Goal: Information Seeking & Learning: Learn about a topic

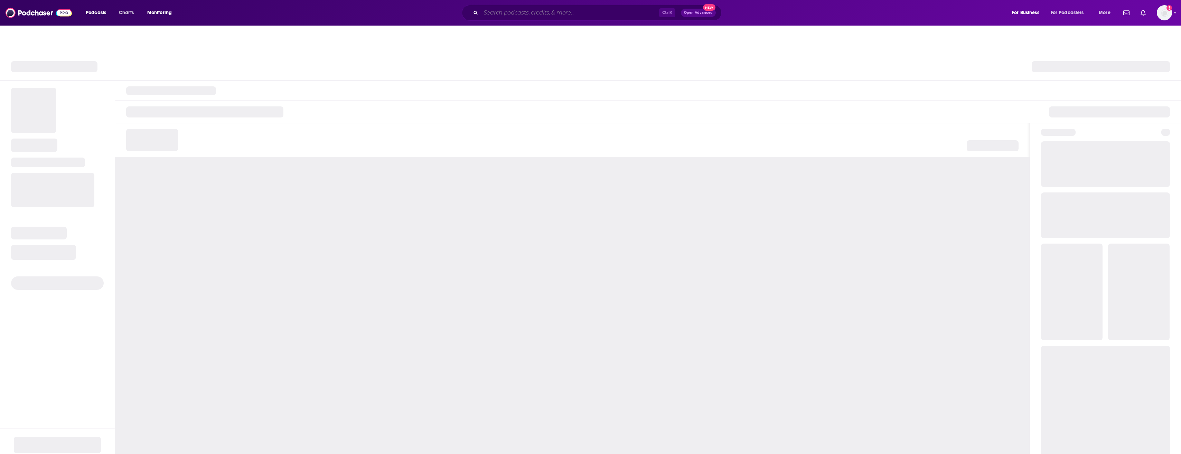
click at [509, 10] on input "Search podcasts, credits, & more..." at bounding box center [570, 12] width 178 height 11
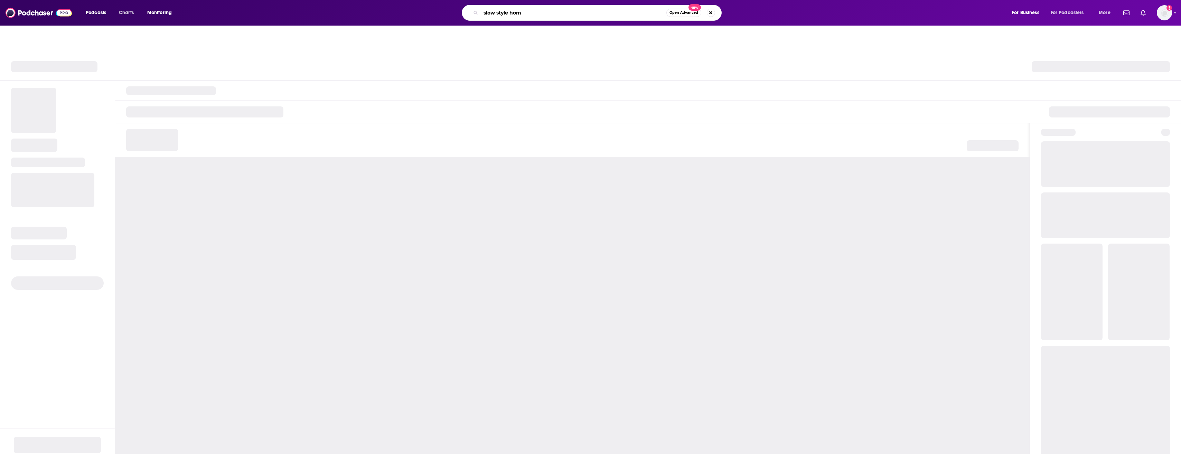
type input "slow style home"
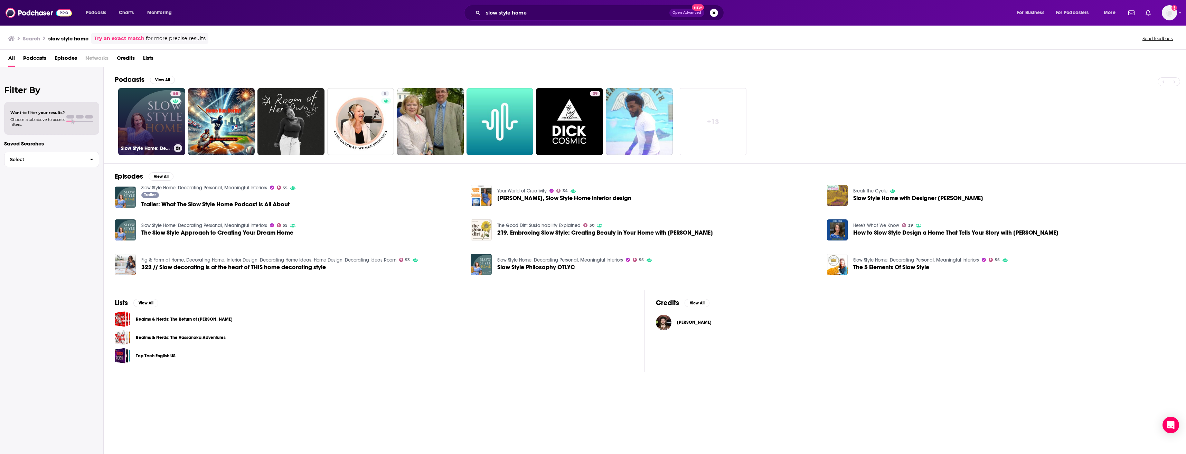
click at [145, 112] on link "55 Slow Style Home: Decorating Personal, Meaningful Interiors" at bounding box center [151, 121] width 67 height 67
